Goal: Transaction & Acquisition: Purchase product/service

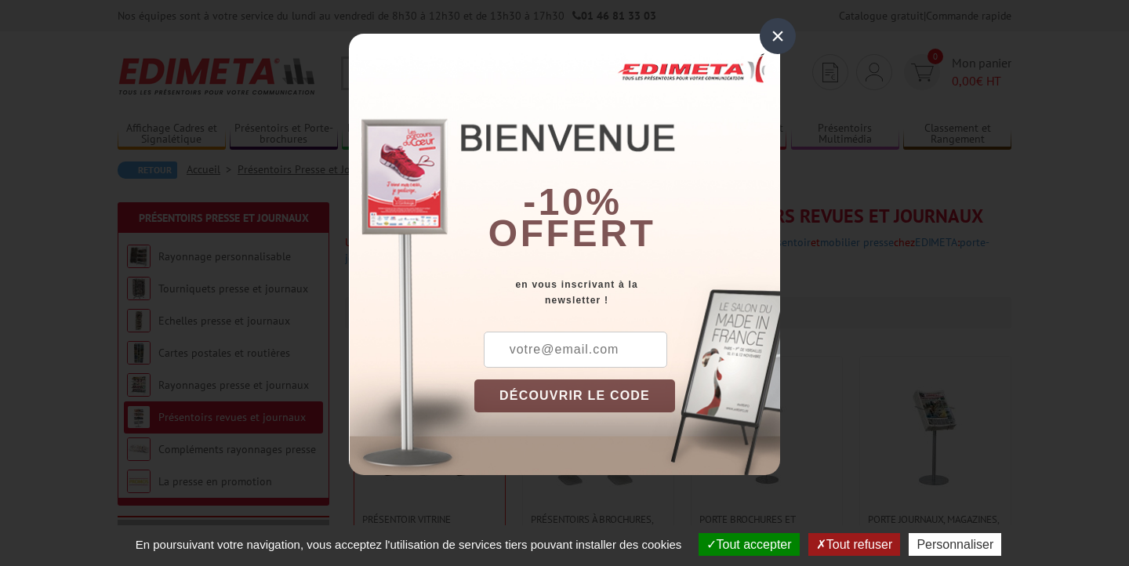
click at [611, 351] on input "text" at bounding box center [575, 350] width 183 height 36
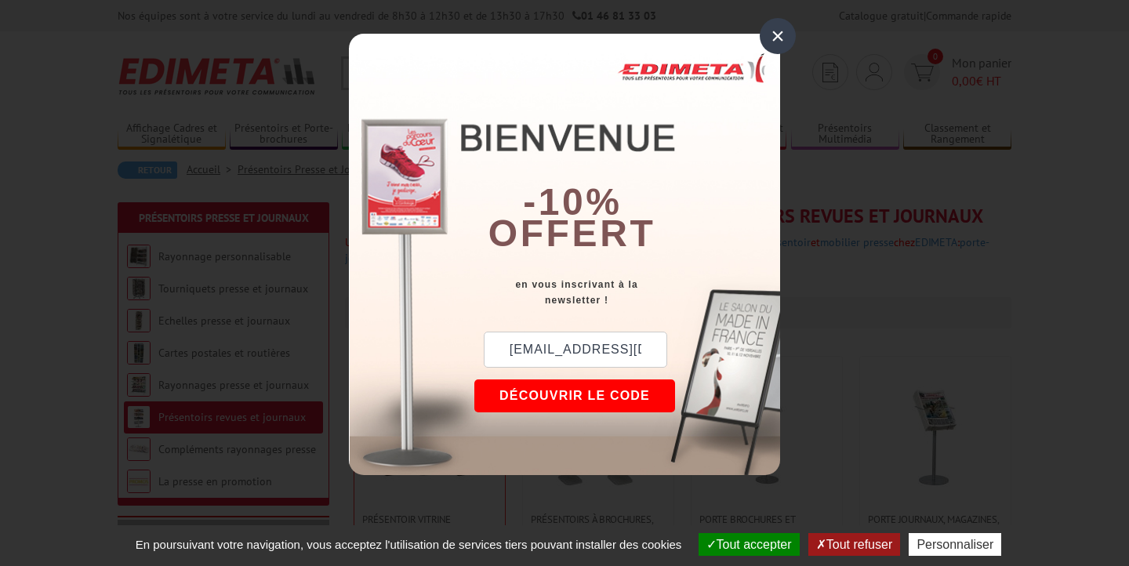
type input "medecins.montbonnot@gmail.com"
click at [571, 397] on button "DÉCOUVRIR LE CODE" at bounding box center [574, 396] width 201 height 33
click at [543, 351] on div "New10" at bounding box center [550, 350] width 153 height 36
click at [542, 351] on div "New10" at bounding box center [550, 350] width 153 height 36
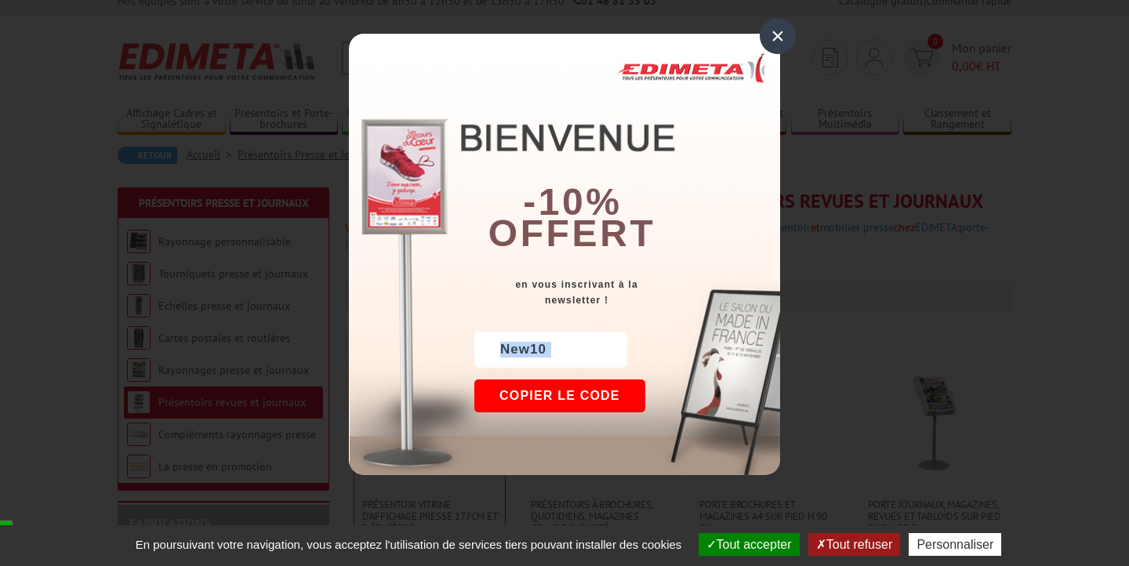
scroll to position [22, 0]
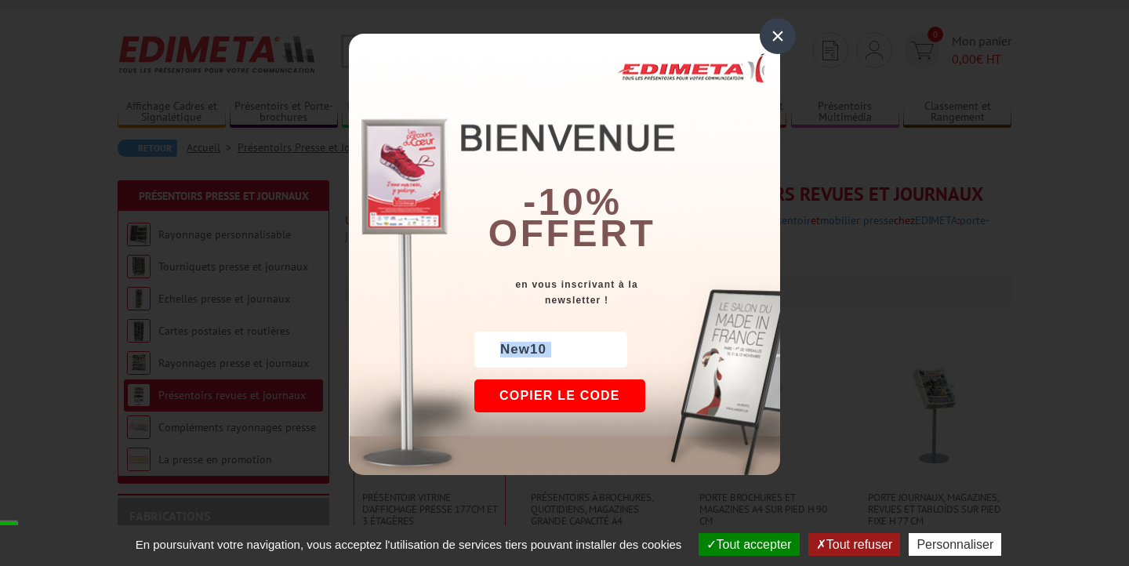
click at [542, 351] on div "New10" at bounding box center [550, 350] width 153 height 36
click at [561, 396] on button "Copier le code" at bounding box center [559, 396] width 171 height 33
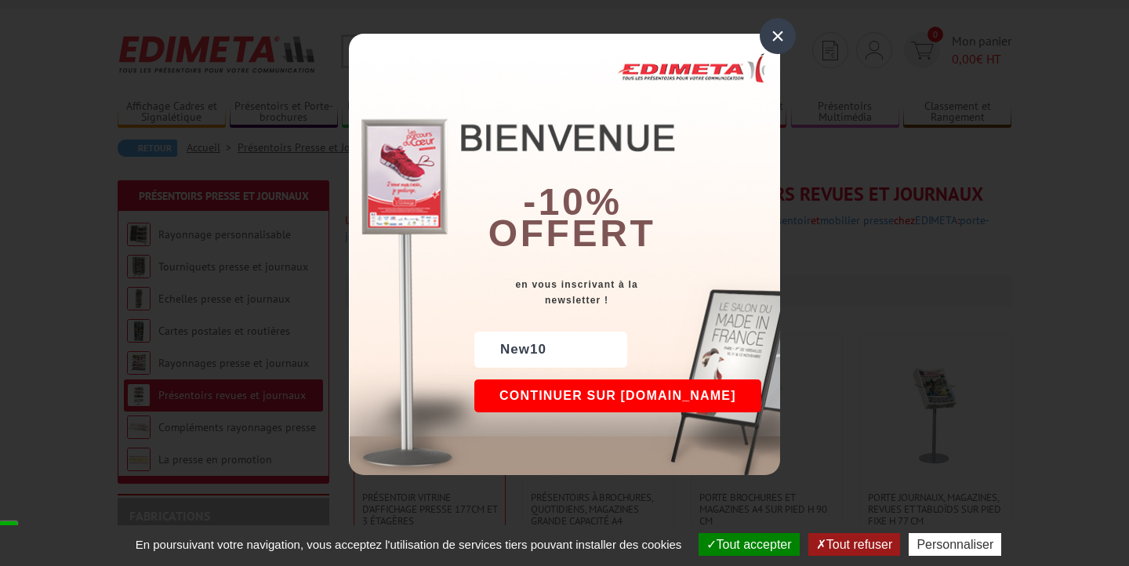
click at [783, 42] on div "×" at bounding box center [778, 36] width 36 height 36
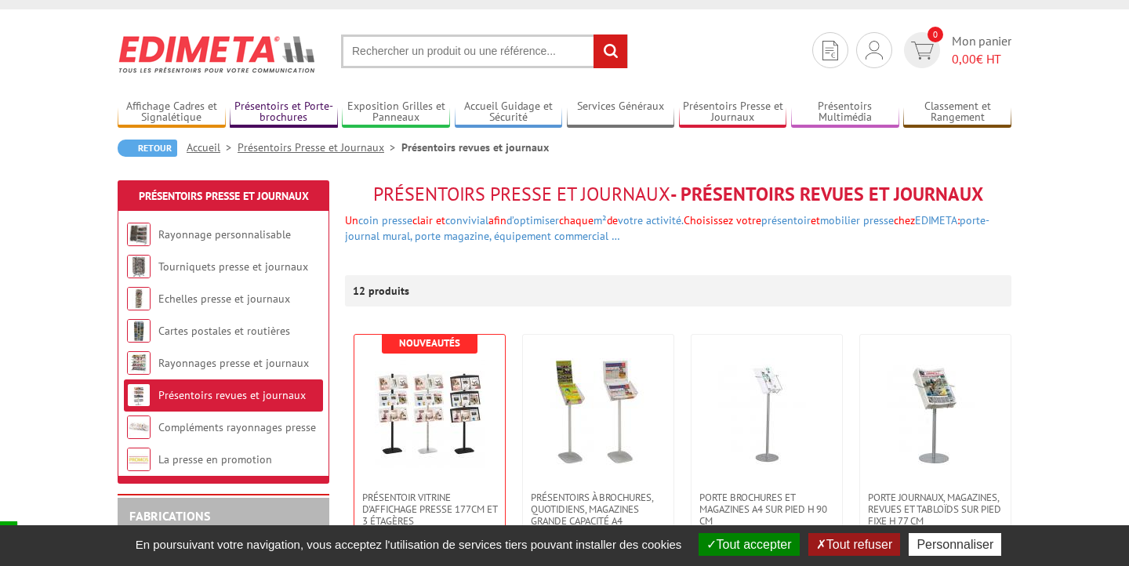
click at [288, 106] on link "Présentoirs et Porte-brochures" at bounding box center [284, 113] width 108 height 26
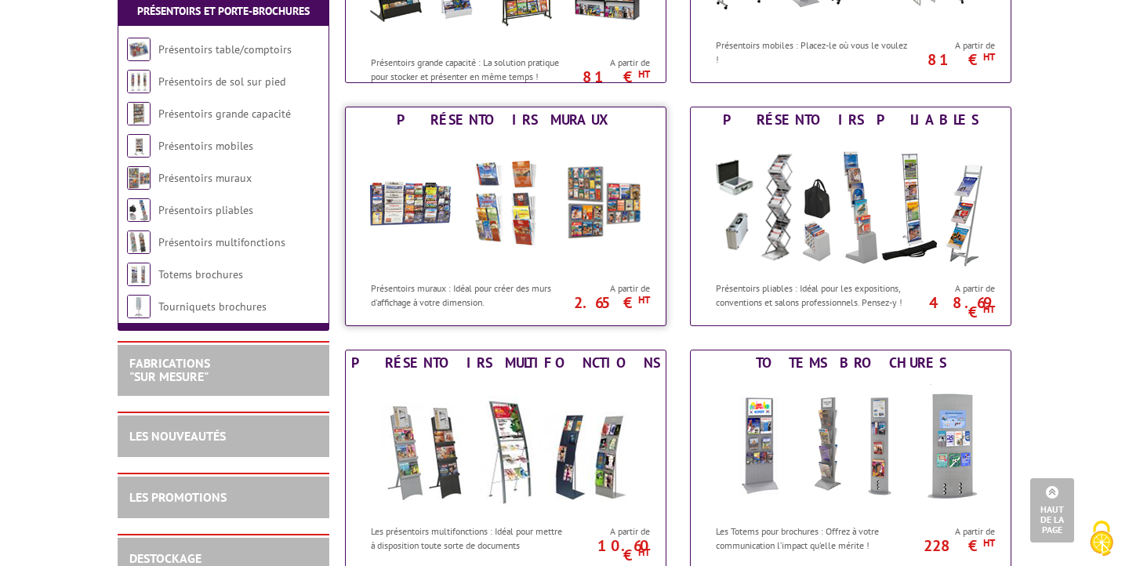
click at [492, 144] on img at bounding box center [506, 203] width 290 height 141
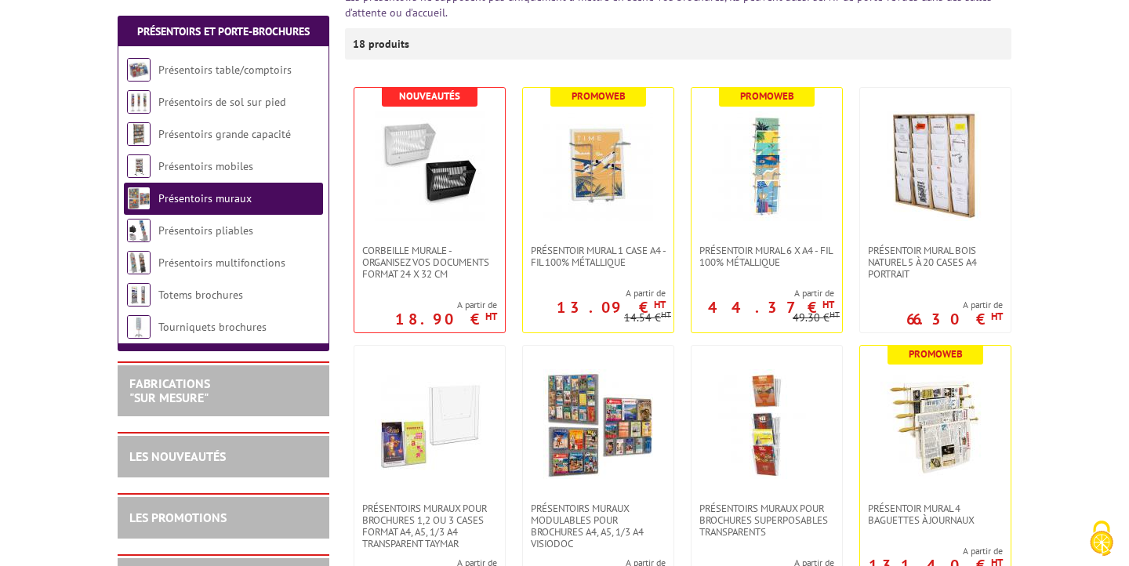
scroll to position [277, 0]
click at [935, 173] on img at bounding box center [936, 166] width 110 height 110
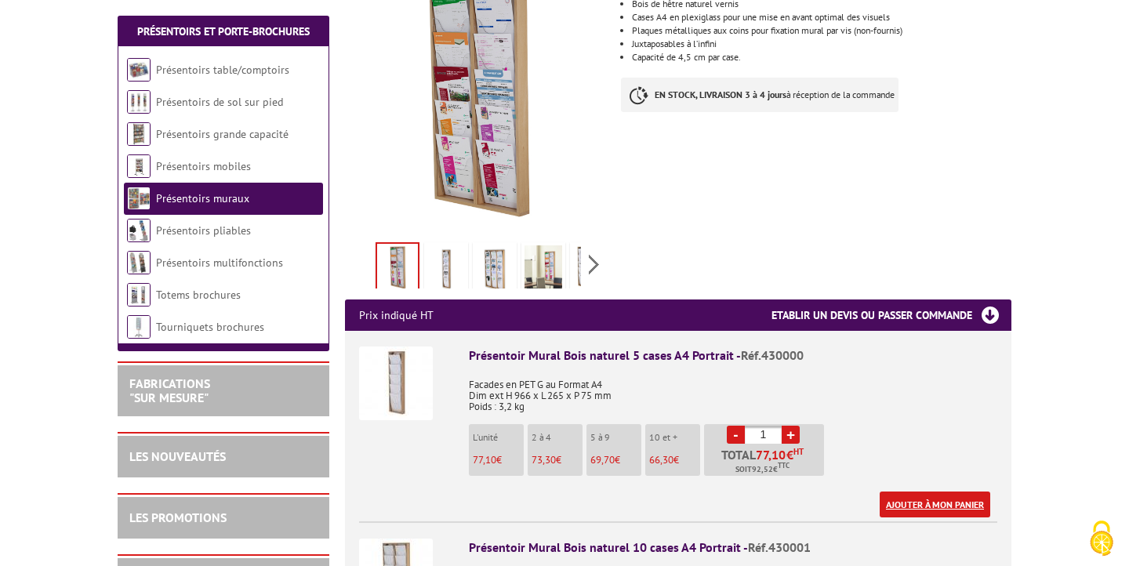
click at [914, 492] on link "Ajouter à mon panier" at bounding box center [935, 505] width 111 height 26
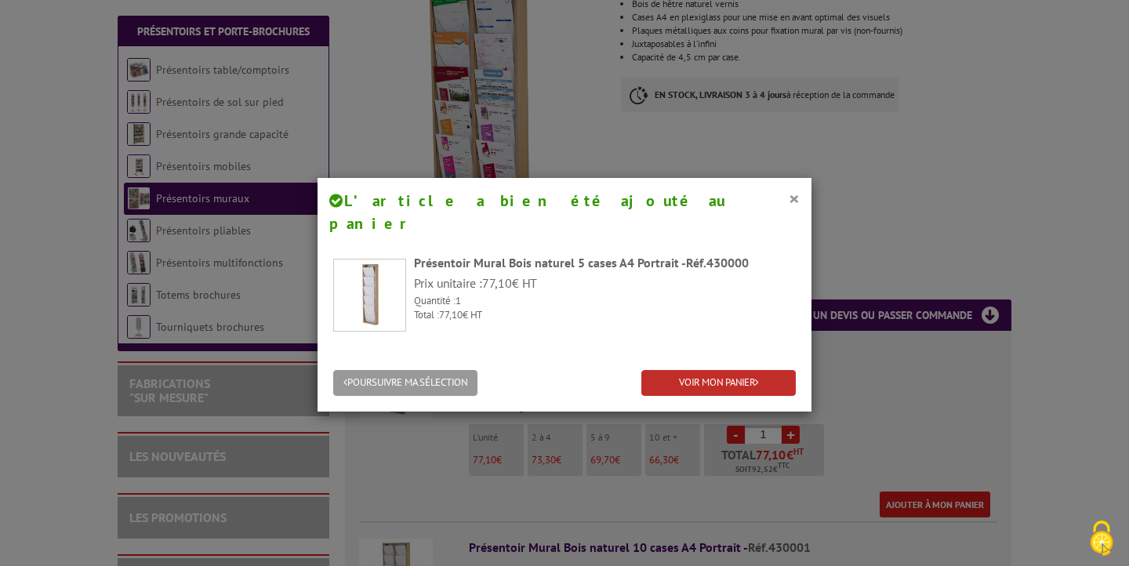
click at [686, 370] on link "VOIR MON PANIER" at bounding box center [718, 383] width 154 height 26
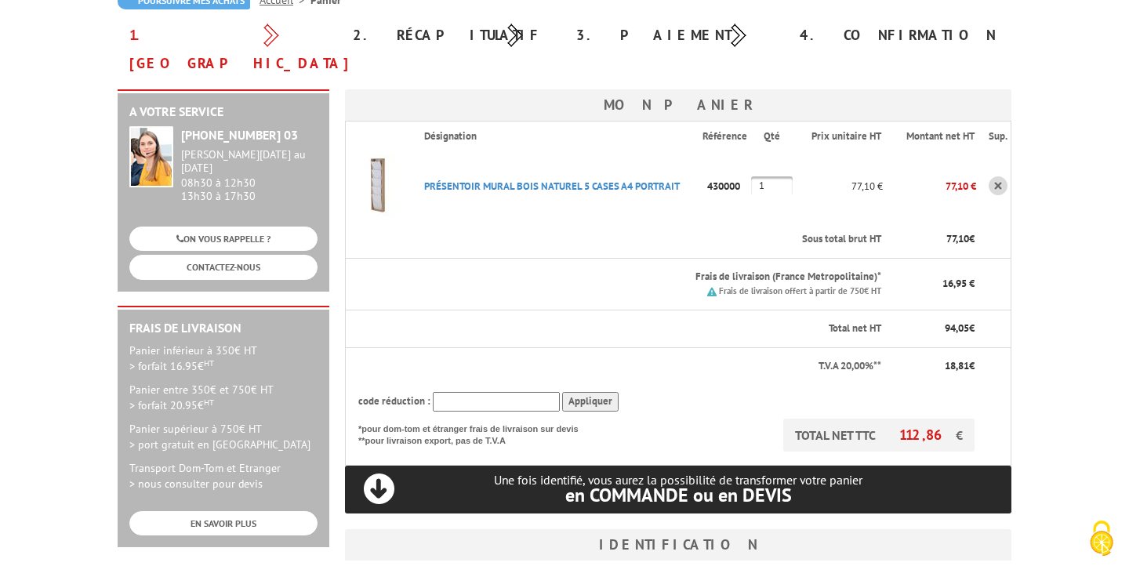
scroll to position [235, 0]
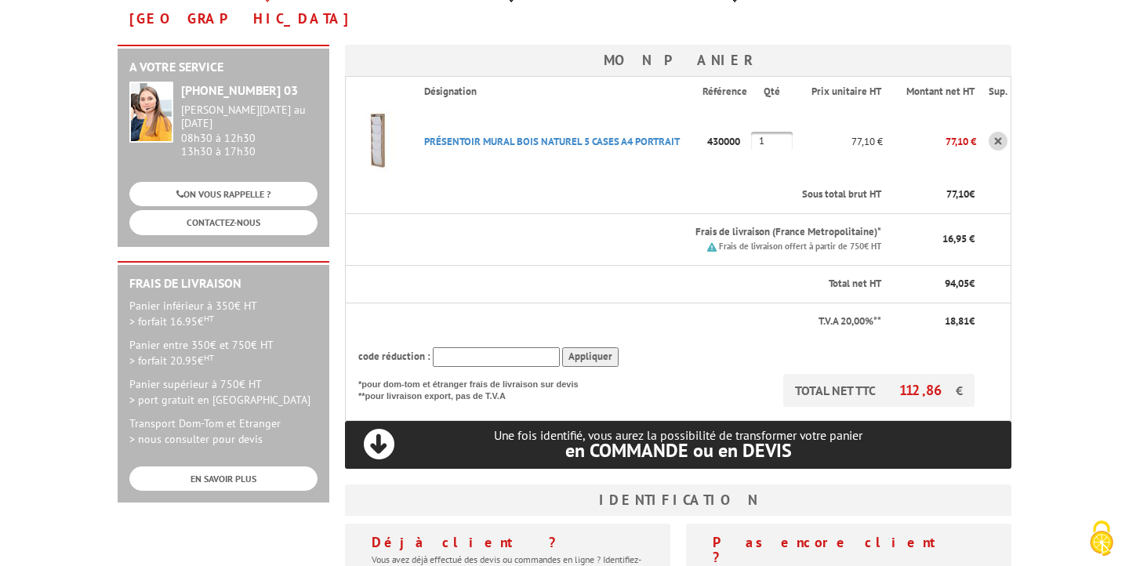
click at [525, 347] on input "text" at bounding box center [496, 357] width 127 height 20
paste input "New10"
type input "New10"
click at [579, 347] on input "Appliquer" at bounding box center [590, 357] width 56 height 20
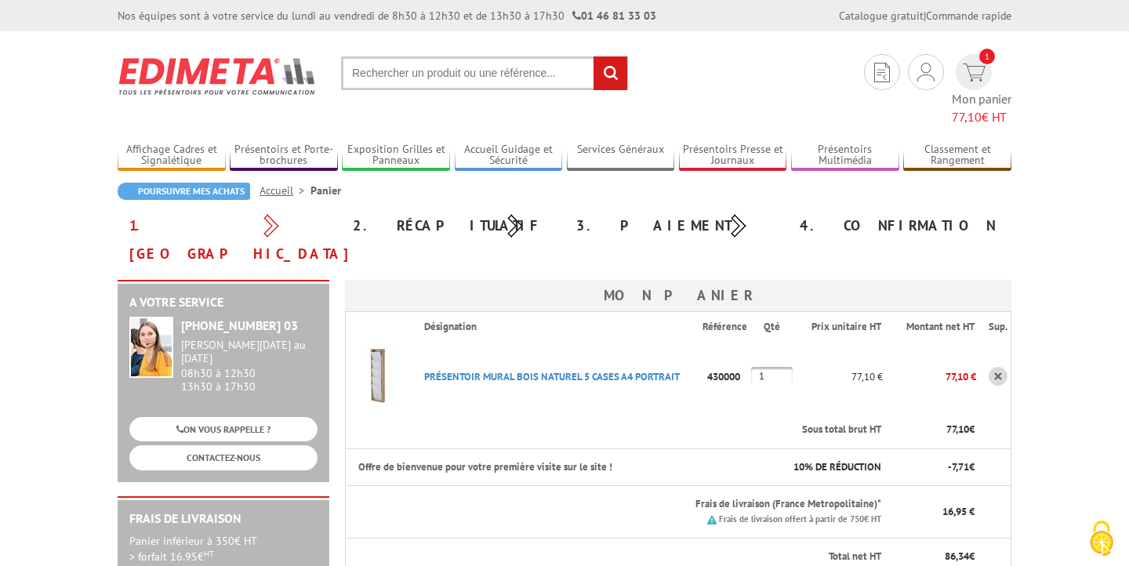
scroll to position [0, 0]
click at [365, 345] on img at bounding box center [377, 376] width 63 height 63
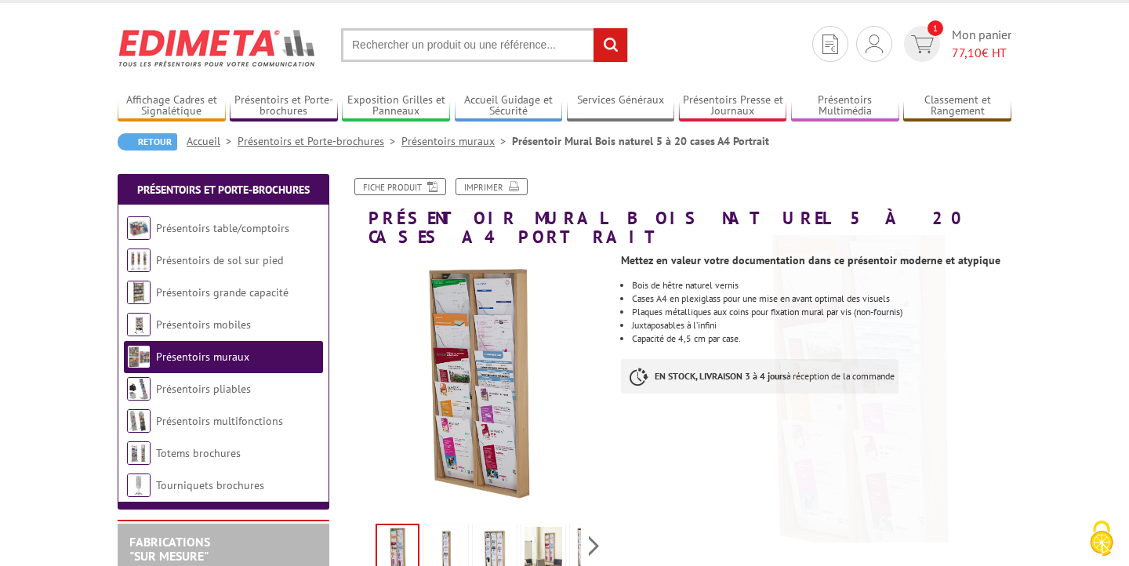
click at [445, 529] on img at bounding box center [446, 551] width 38 height 49
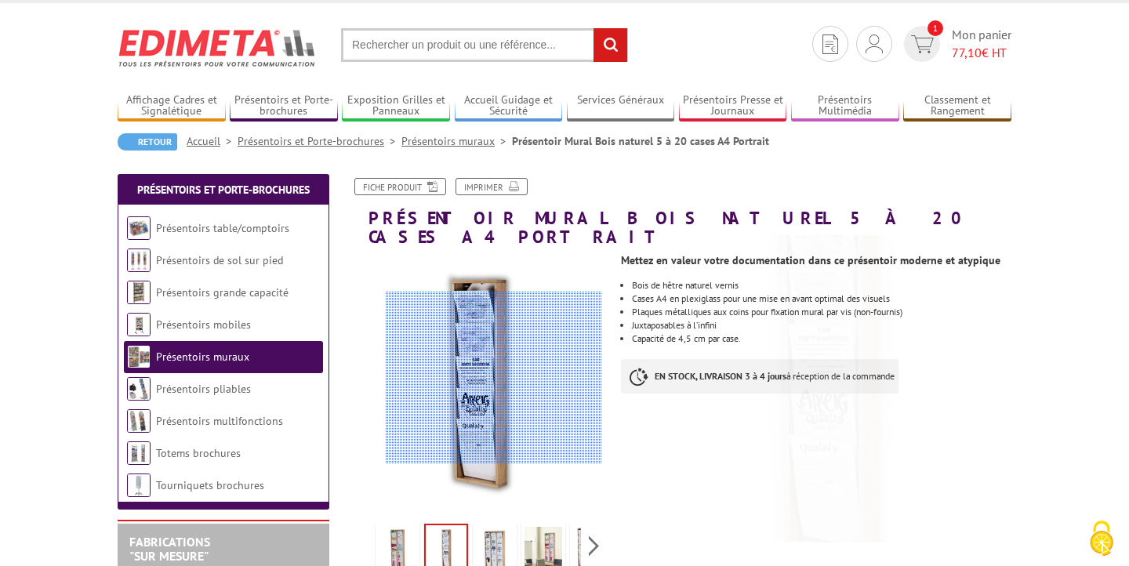
click at [496, 368] on div at bounding box center [494, 378] width 216 height 173
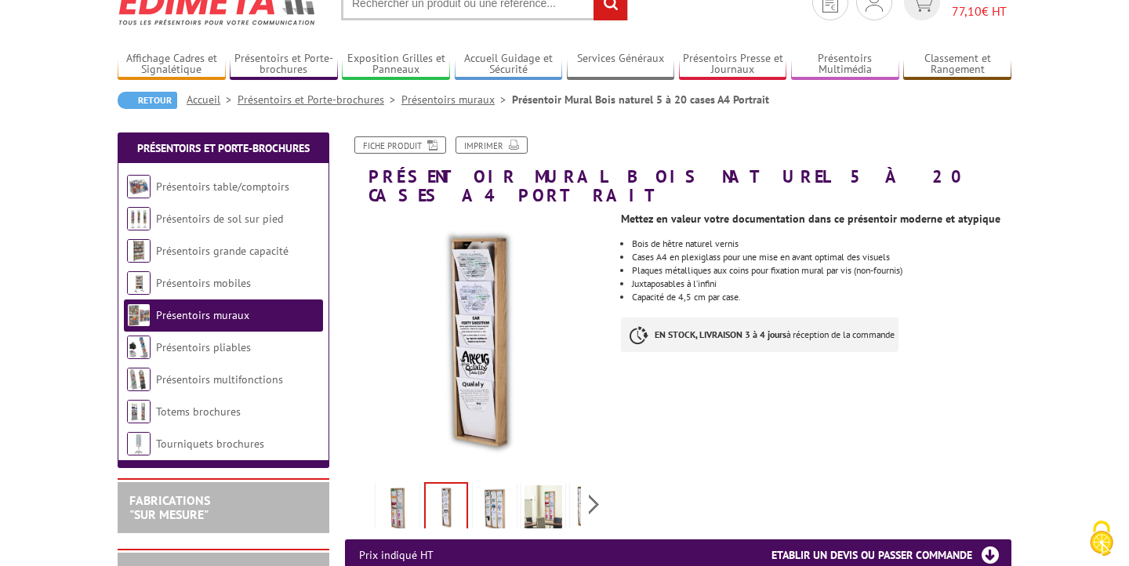
scroll to position [74, 0]
